Goal: Check status: Check status

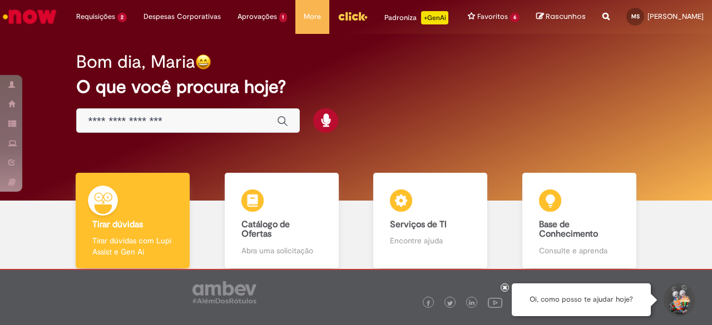
click at [158, 128] on input "Basta digitar aqui" at bounding box center [177, 121] width 178 height 13
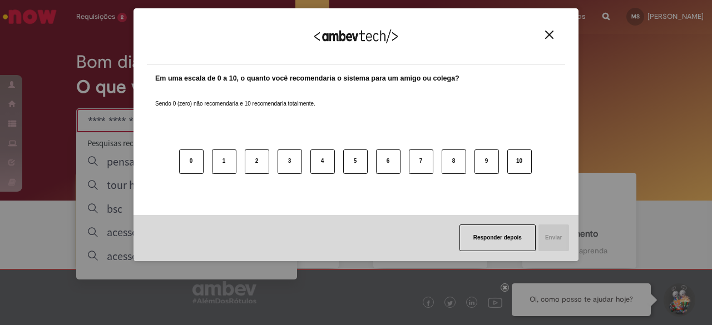
click at [546, 33] on img "Close" at bounding box center [549, 35] width 8 height 8
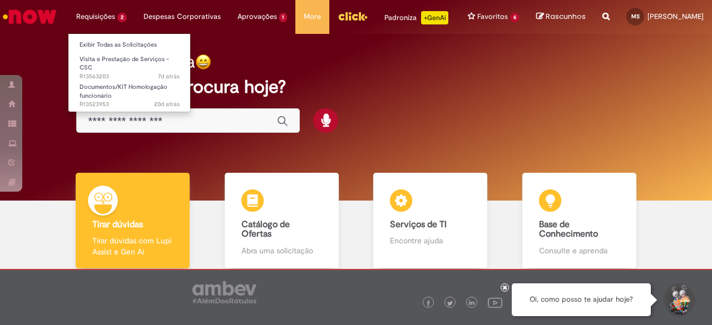
click at [103, 21] on li "Requisições 2 Exibir Todas as Solicitações Visita e Prestação de Serviços - CSC…" at bounding box center [101, 16] width 67 height 33
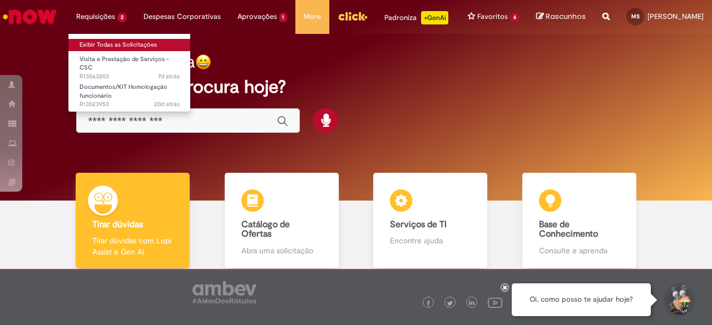
click at [99, 43] on link "Exibir Todas as Solicitações" at bounding box center [129, 45] width 122 height 12
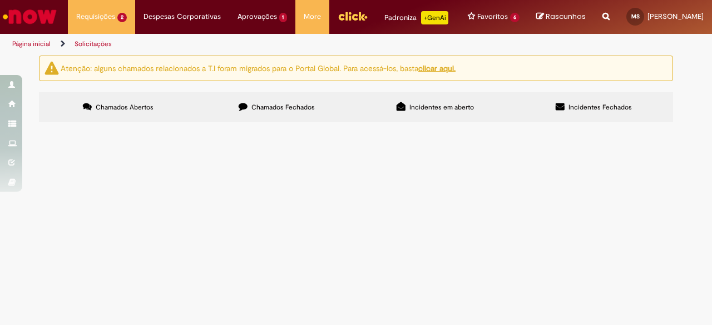
click at [315, 111] on label "Chamados Fechados" at bounding box center [277, 107] width 159 height 30
click at [423, 111] on label "Incidentes em aberto" at bounding box center [435, 107] width 159 height 30
click at [594, 111] on label "Incidentes Fechados" at bounding box center [594, 107] width 159 height 30
click at [576, 112] on span "Incidentes Fechados" at bounding box center [600, 107] width 63 height 9
click at [442, 73] on u "clicar aqui." at bounding box center [436, 68] width 37 height 10
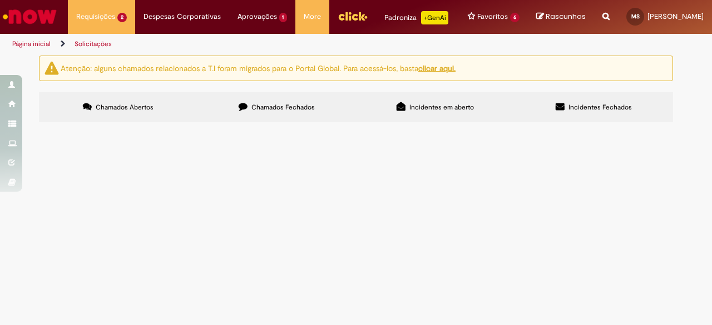
click at [264, 111] on label "Chamados Fechados" at bounding box center [277, 107] width 159 height 30
click at [0, 0] on input "Pesquisar" at bounding box center [0, 0] width 0 height 0
type input "*****"
click at [0, 0] on button "Pesquisar" at bounding box center [0, 0] width 0 height 0
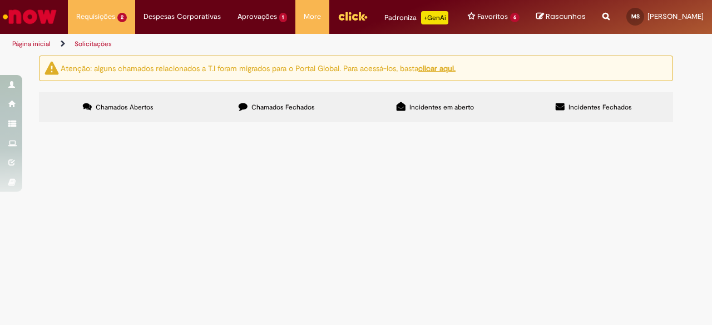
click at [446, 73] on u "clicar aqui." at bounding box center [436, 68] width 37 height 10
